Goal: Share content

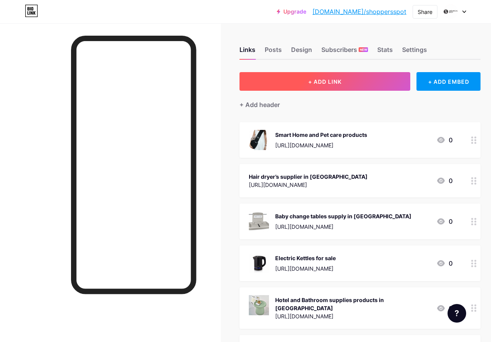
click at [331, 87] on button "+ ADD LINK" at bounding box center [324, 81] width 171 height 19
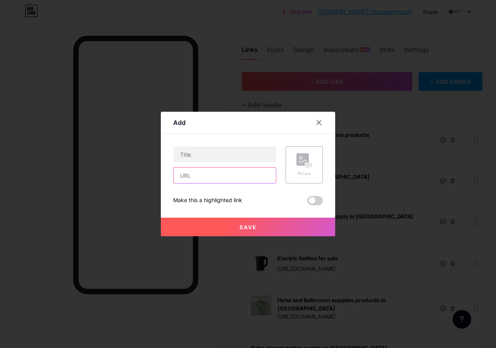
click at [231, 170] on input "text" at bounding box center [225, 176] width 102 height 16
paste input "[URL][DOMAIN_NAME]"
type input "[URL][DOMAIN_NAME]"
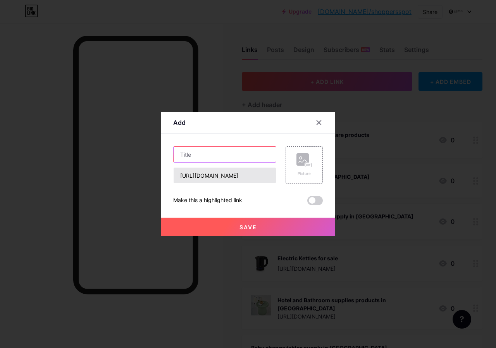
scroll to position [0, 0]
drag, startPoint x: 221, startPoint y: 156, endPoint x: 235, endPoint y: 175, distance: 23.7
click at [220, 155] on input "text" at bounding box center [225, 155] width 102 height 16
paste input "Washroom and Housekeeping trolley"
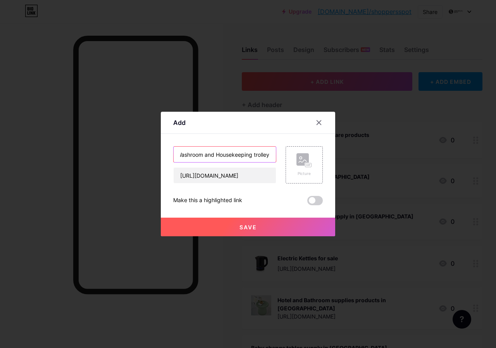
type input "Washroom and Housekeeping trolley"
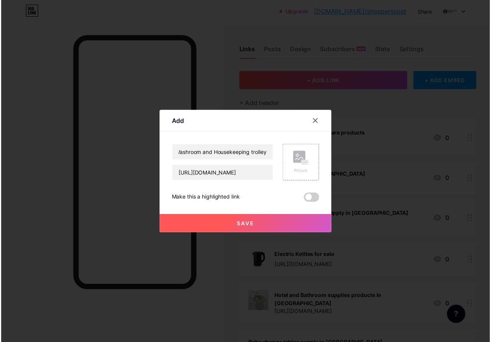
scroll to position [0, 0]
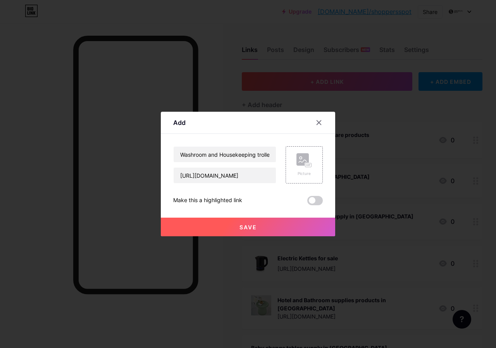
click at [264, 209] on div "Save" at bounding box center [248, 220] width 174 height 31
click at [265, 218] on button "Save" at bounding box center [248, 227] width 174 height 19
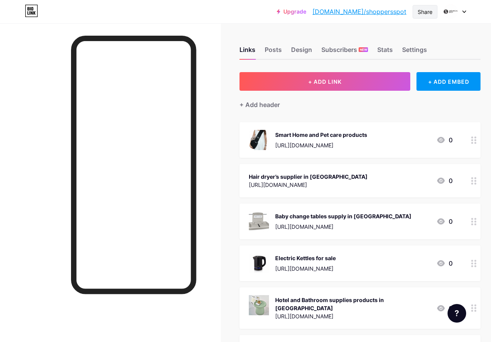
click at [429, 14] on div "Share" at bounding box center [424, 12] width 15 height 8
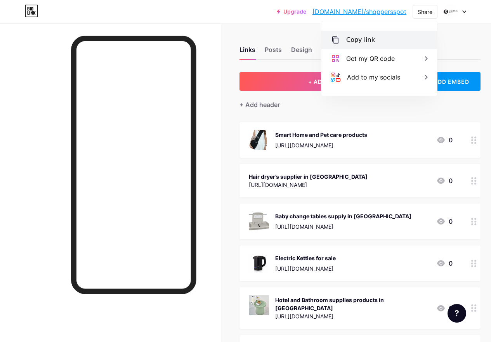
click at [387, 44] on div "Copy link" at bounding box center [379, 40] width 116 height 19
